Goal: Task Accomplishment & Management: Use online tool/utility

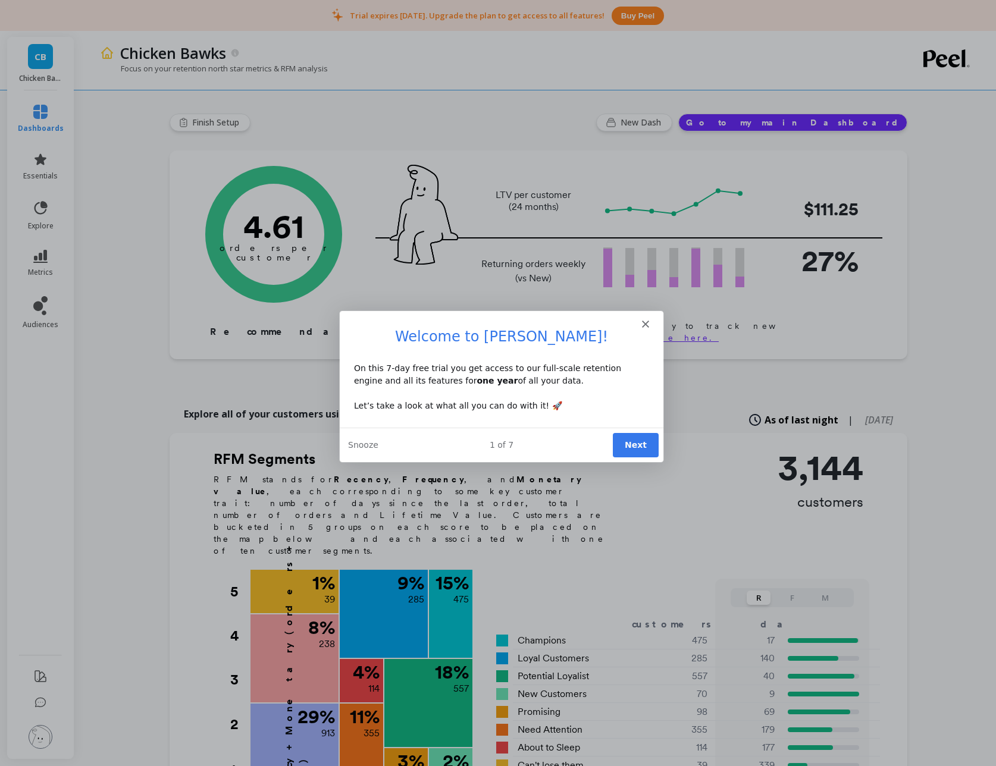
click at [651, 326] on div "Intercom messenger" at bounding box center [501, 318] width 324 height 17
click at [639, 321] on div "Intercom messenger" at bounding box center [501, 318] width 324 height 17
click at [645, 322] on icon "Close" at bounding box center [644, 323] width 7 height 7
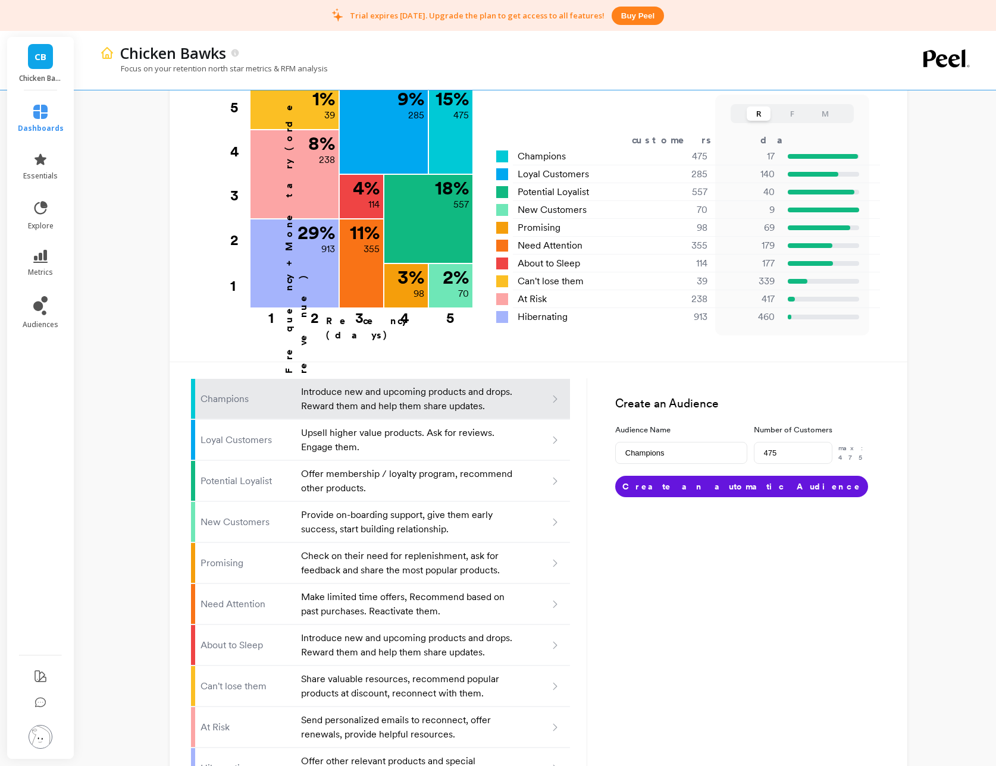
scroll to position [503, 0]
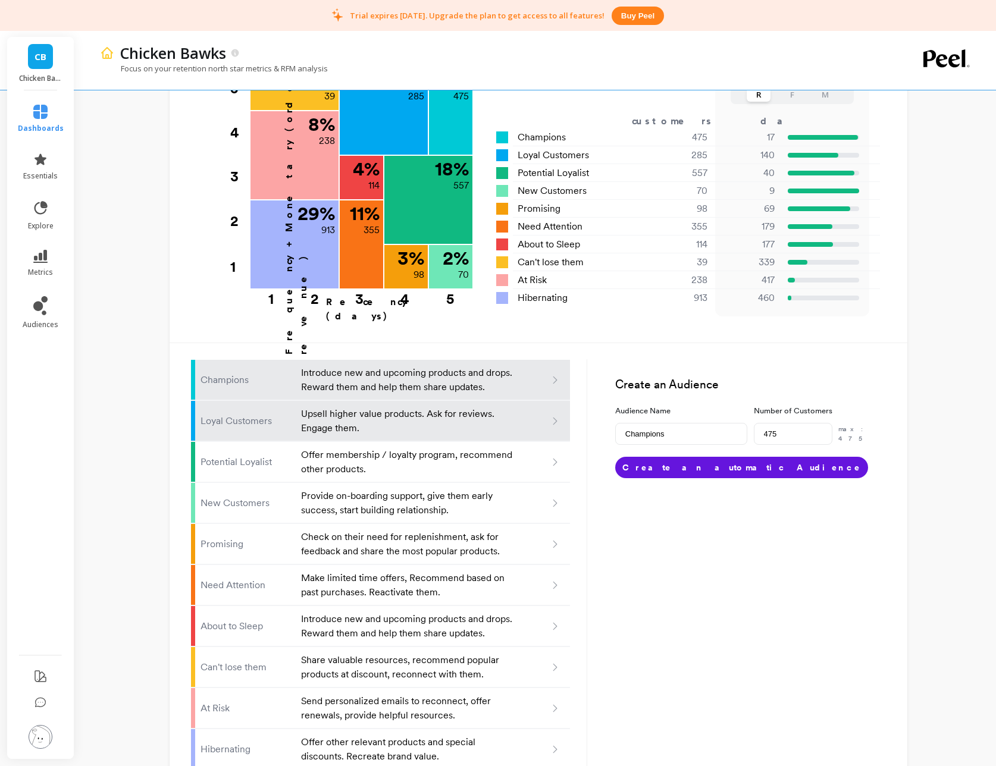
click at [446, 407] on p "Upsell higher value products. Ask for reviews. Engage them." at bounding box center [408, 421] width 214 height 29
type input "Loyal customers"
type input "285"
click at [461, 366] on p "Introduce new and upcoming products and drops. Reward them and help them share …" at bounding box center [408, 380] width 214 height 29
type input "Champions"
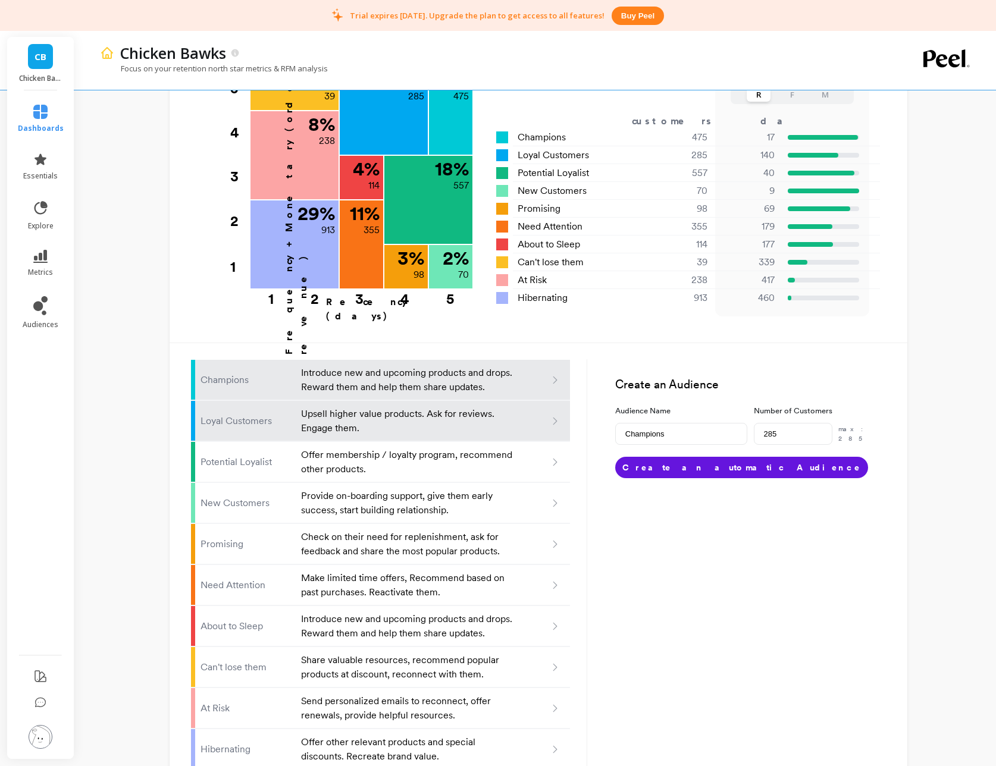
type input "475"
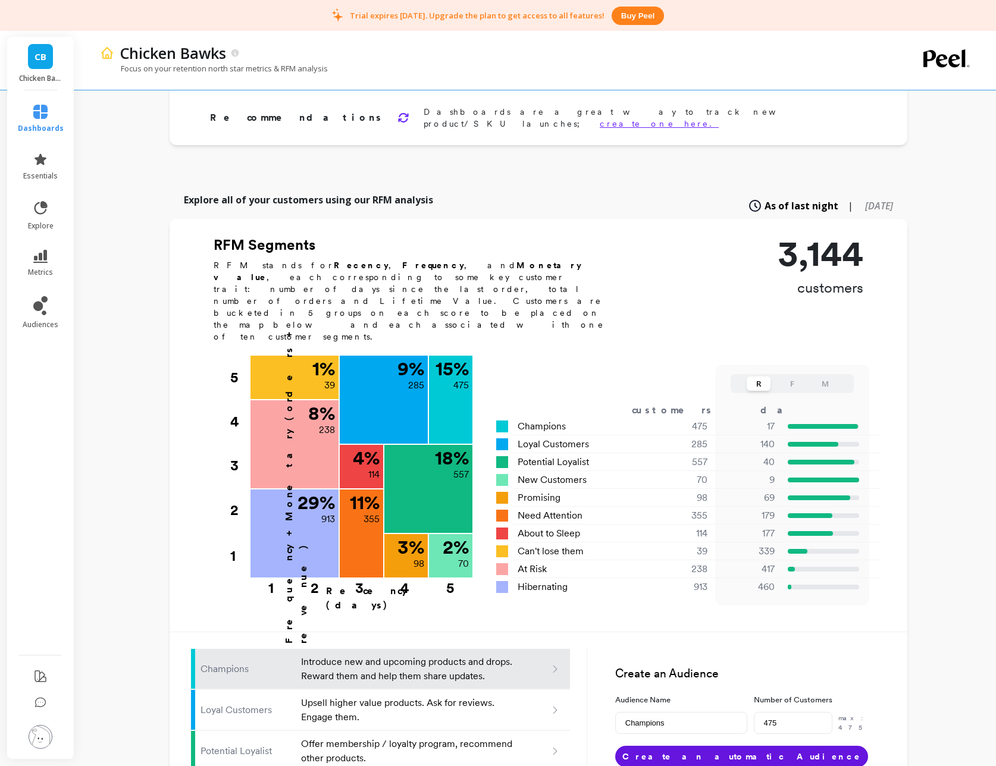
scroll to position [0, 0]
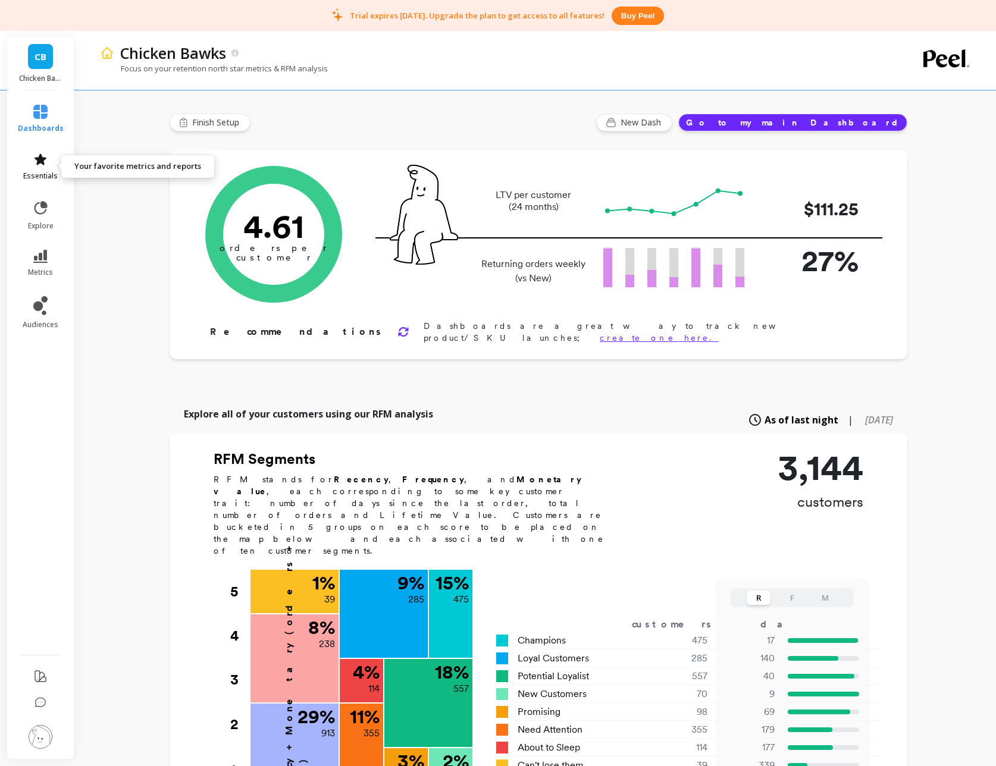
click at [43, 177] on span "essentials" at bounding box center [40, 176] width 34 height 10
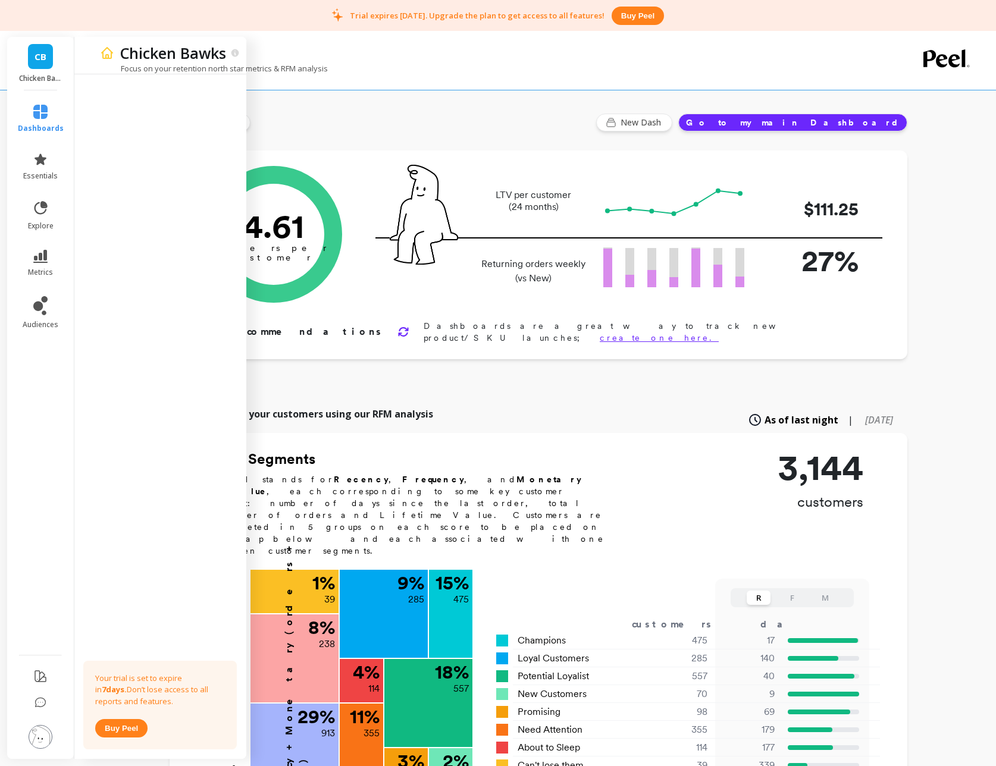
click at [401, 93] on div "Finish Setup New Dash Go to my main Dashboard Orders per Customer is a core gro…" at bounding box center [538, 655] width 737 height 1290
